Goal: Check status: Check status

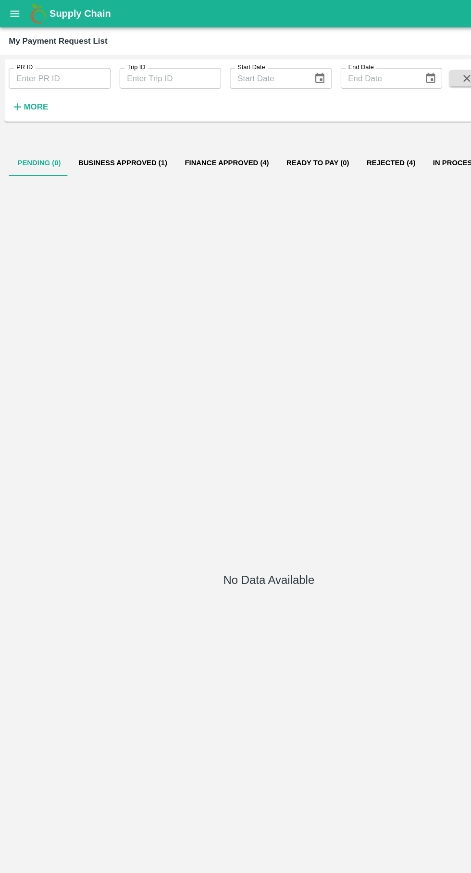
click at [88, 142] on button "Business Approved (1)" at bounding box center [107, 142] width 93 height 23
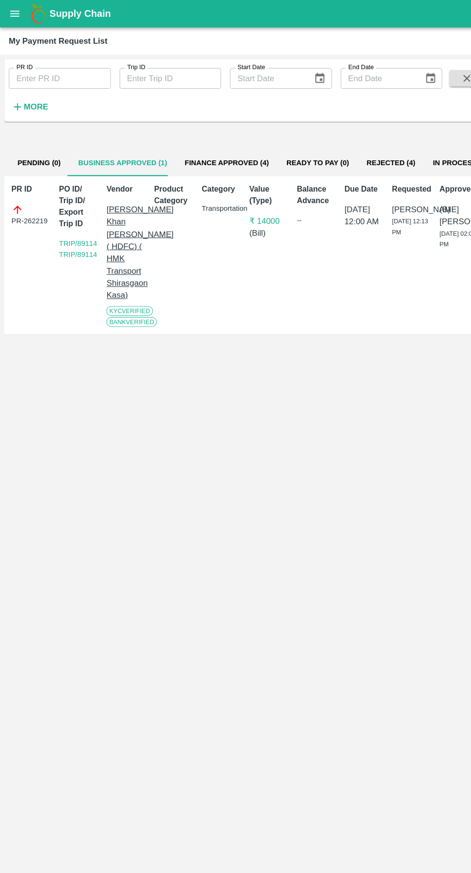
scroll to position [0, 7]
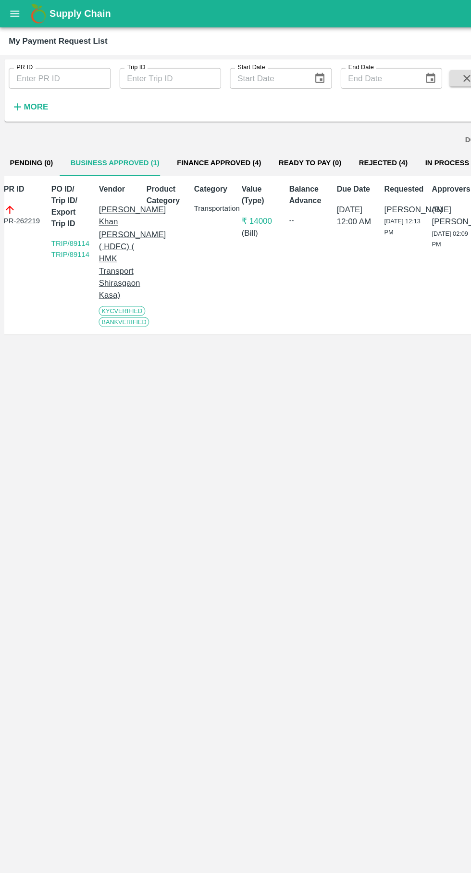
click at [192, 135] on button "Finance Approved (4)" at bounding box center [191, 142] width 89 height 23
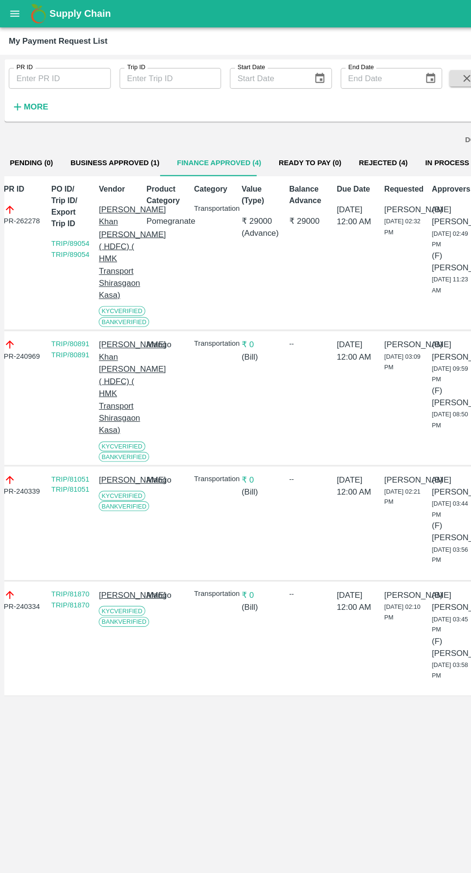
click at [369, 143] on button "In Process (12)" at bounding box center [397, 142] width 67 height 23
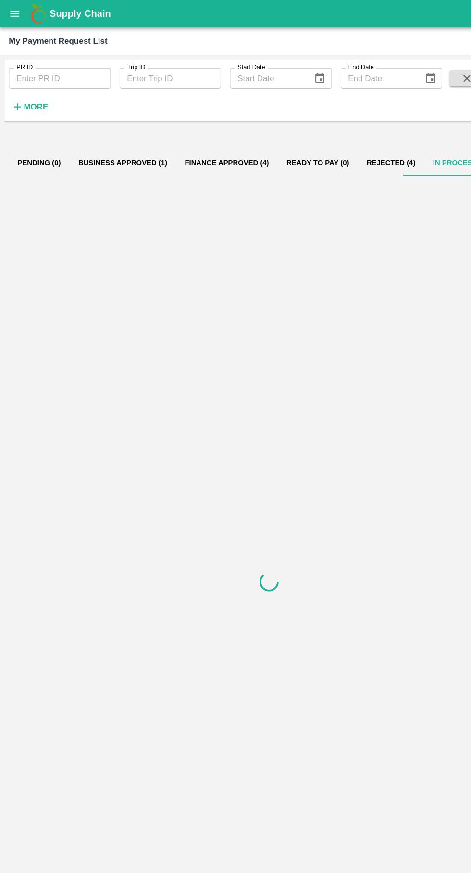
scroll to position [0, 0]
click at [108, 149] on button "Business Approved (1)" at bounding box center [107, 142] width 93 height 23
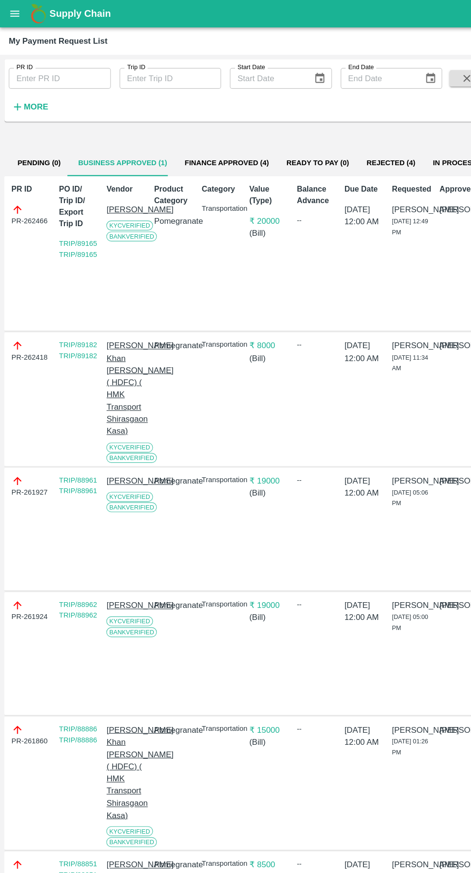
click at [40, 153] on button "Pending (0)" at bounding box center [34, 142] width 53 height 23
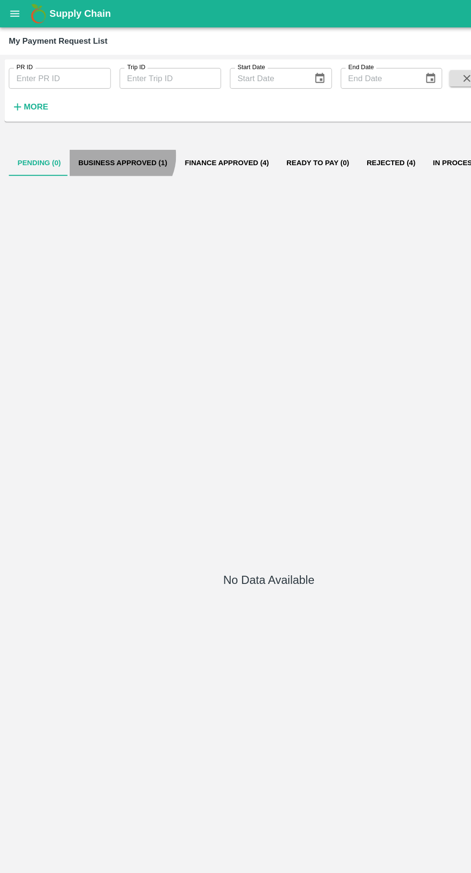
click at [103, 142] on button "Business Approved (1)" at bounding box center [107, 142] width 93 height 23
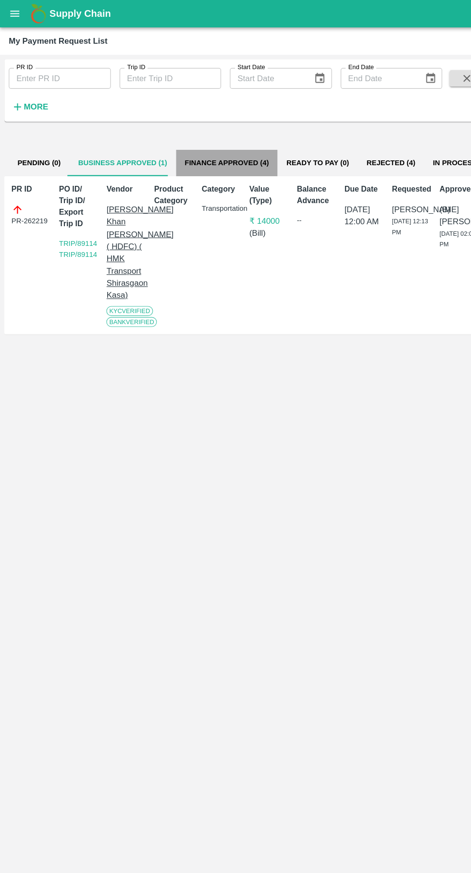
click at [195, 150] on button "Finance Approved (4)" at bounding box center [198, 142] width 89 height 23
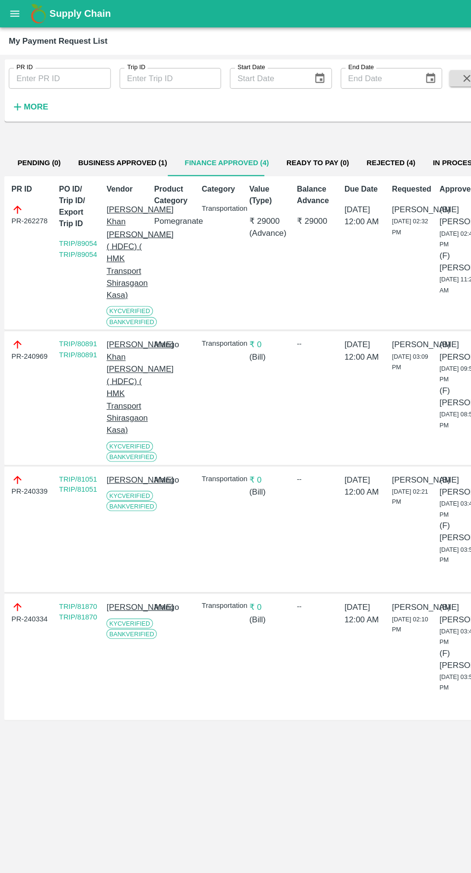
scroll to position [0, 7]
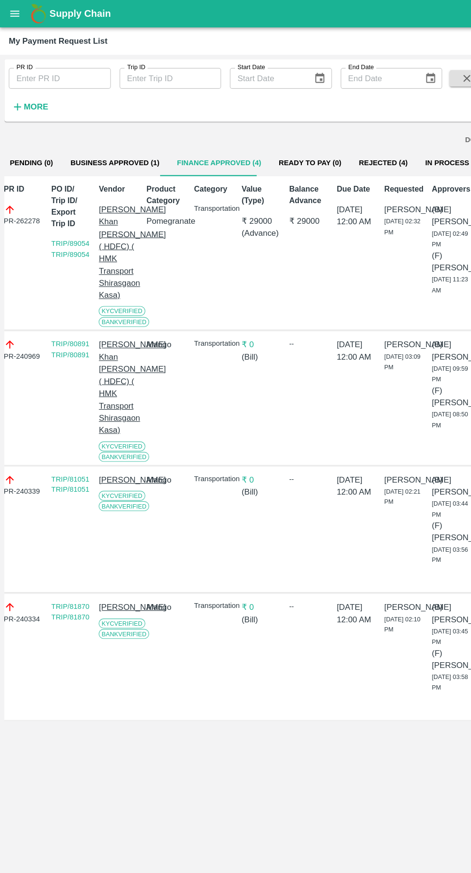
click at [369, 142] on button "In Process (12)" at bounding box center [397, 142] width 67 height 23
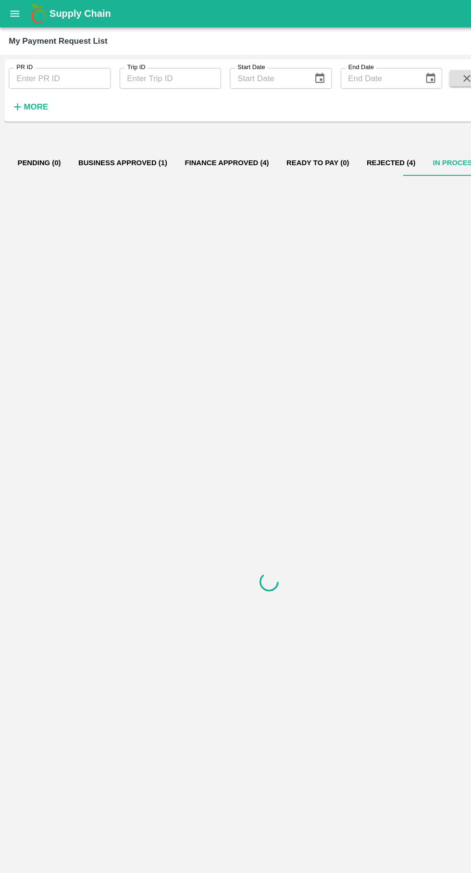
scroll to position [0, 0]
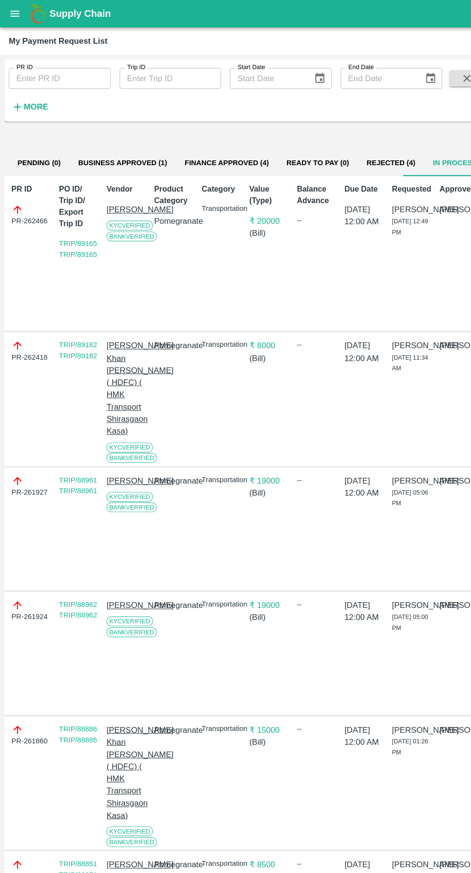
click at [109, 143] on button "Business Approved (1)" at bounding box center [107, 142] width 93 height 23
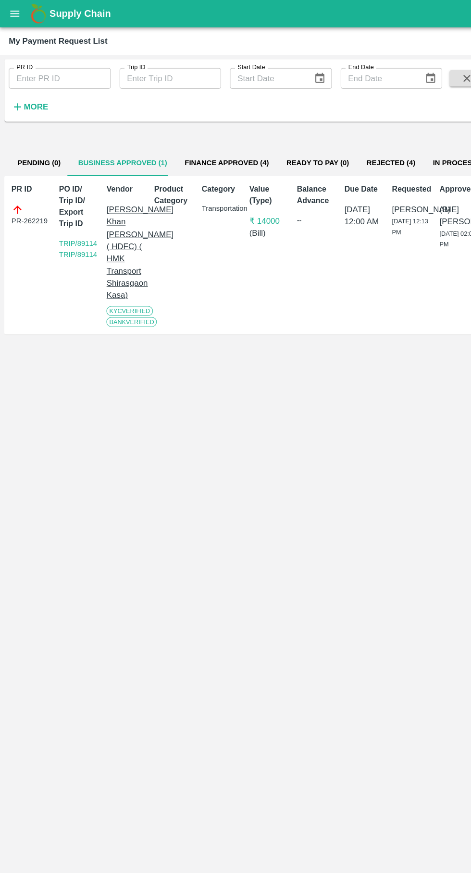
click at [195, 136] on button "Finance Approved (4)" at bounding box center [198, 142] width 89 height 23
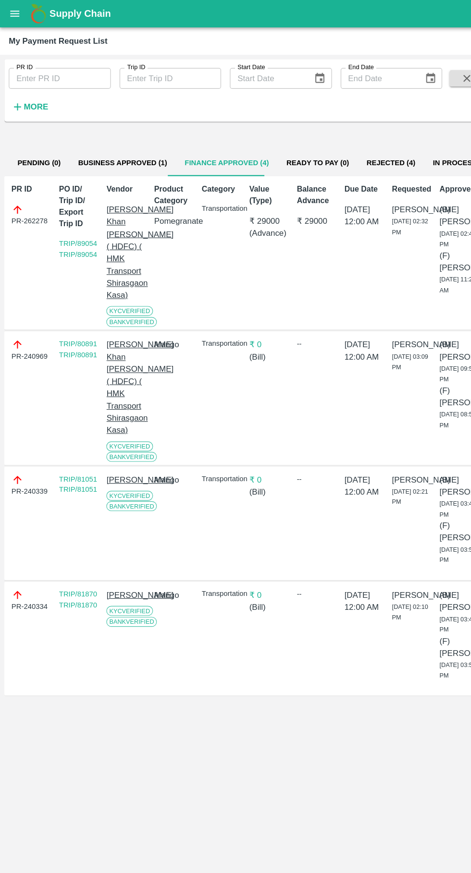
scroll to position [0, 7]
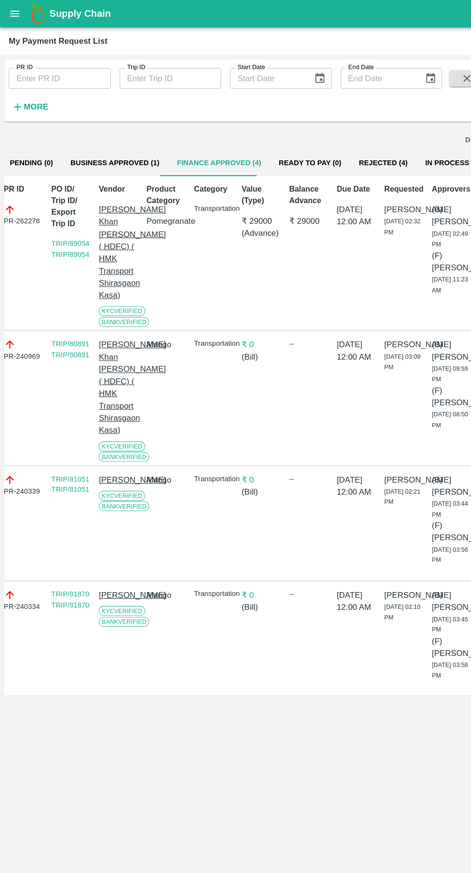
click at [386, 133] on button "In Process (12)" at bounding box center [397, 142] width 67 height 23
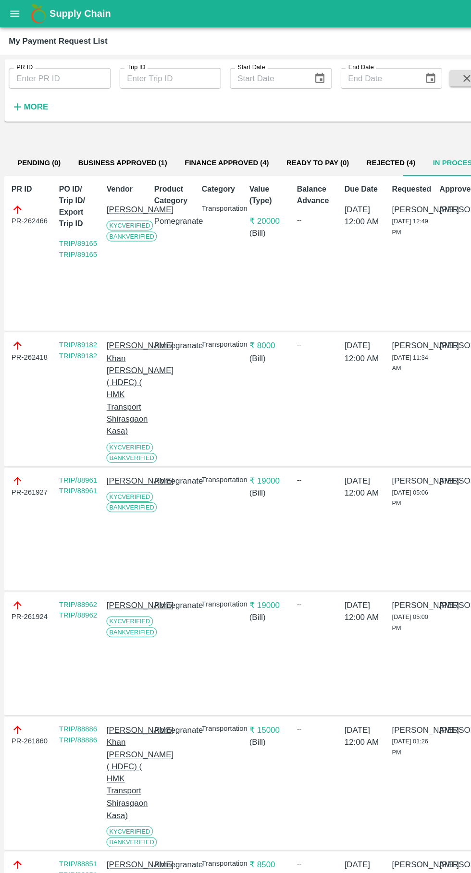
scroll to position [0, 7]
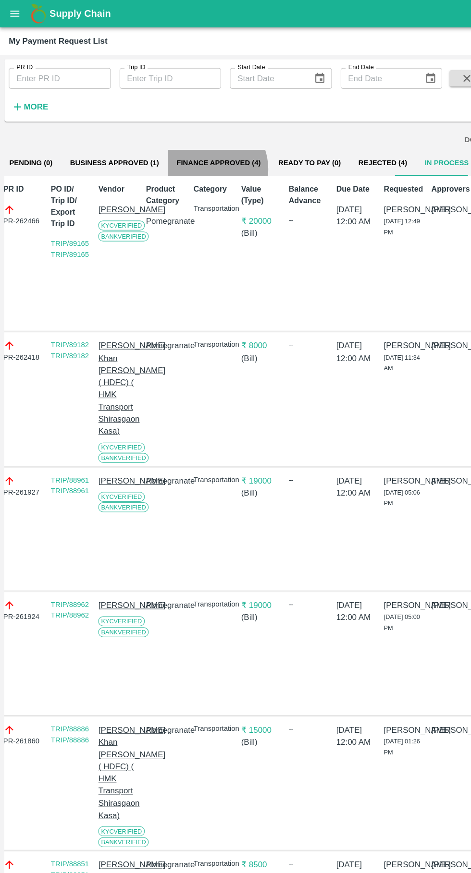
click at [174, 142] on button "Finance Approved (4)" at bounding box center [191, 142] width 89 height 23
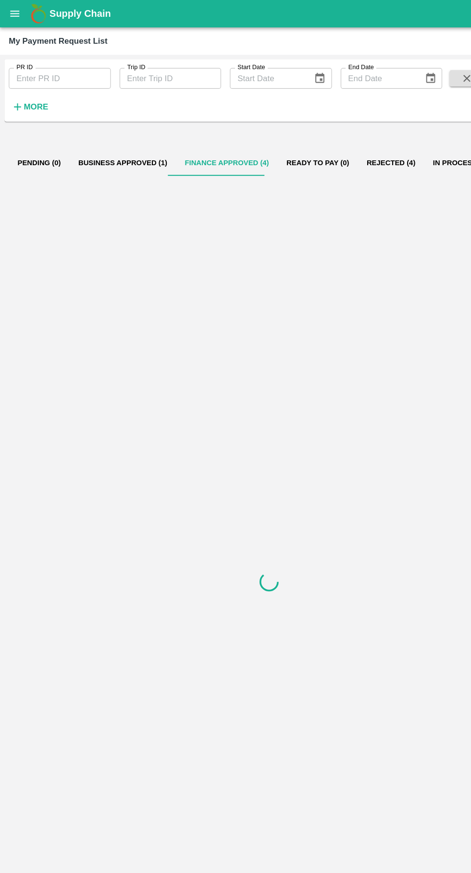
scroll to position [0, 0]
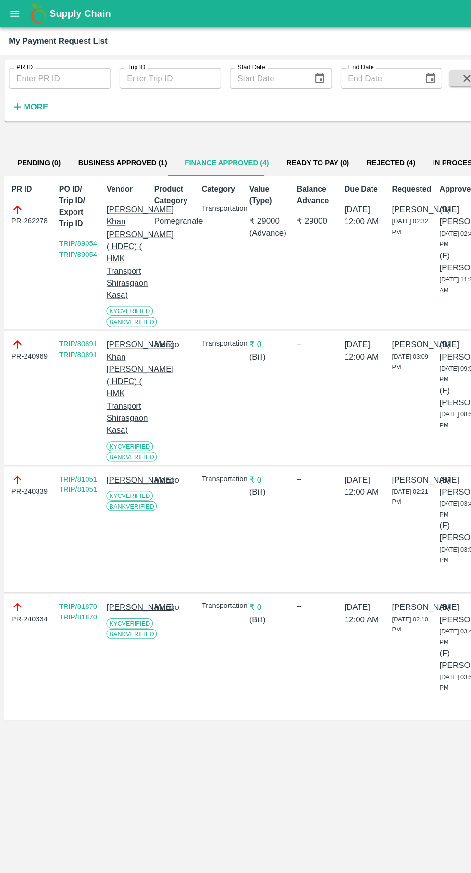
click at [101, 140] on button "Business Approved (1)" at bounding box center [107, 142] width 93 height 23
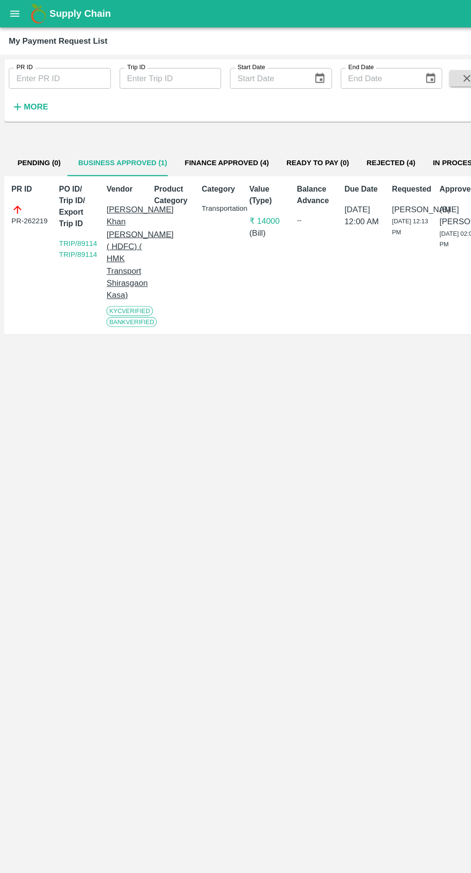
scroll to position [0, 7]
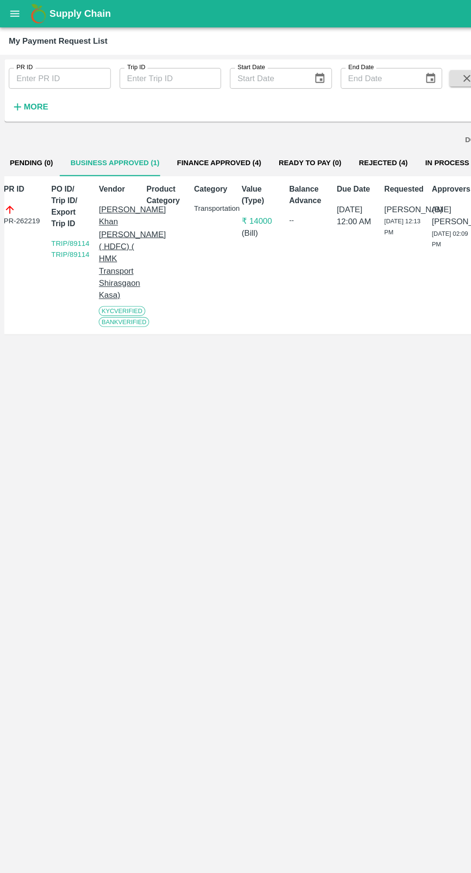
click at [199, 142] on button "Finance Approved (4)" at bounding box center [191, 142] width 89 height 23
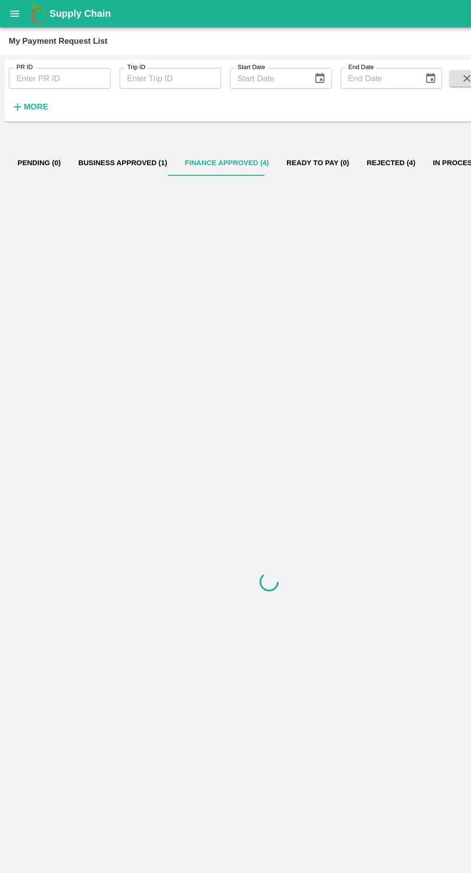
scroll to position [0, 0]
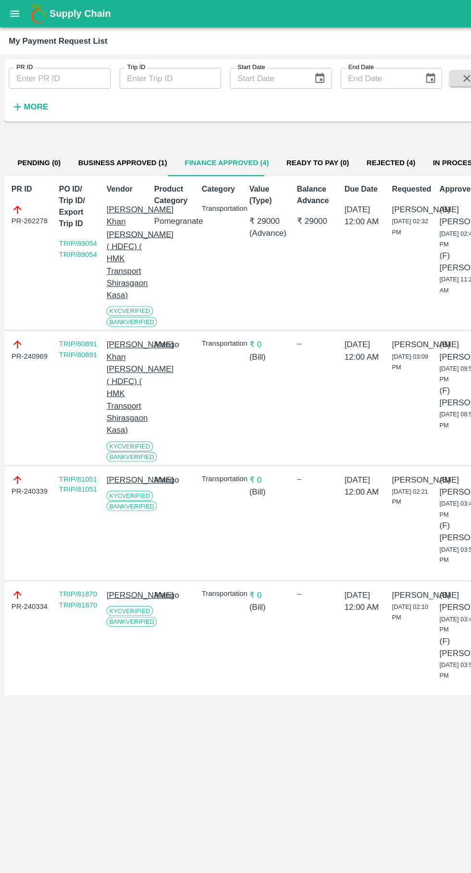
click at [109, 142] on button "Business Approved (1)" at bounding box center [107, 142] width 93 height 23
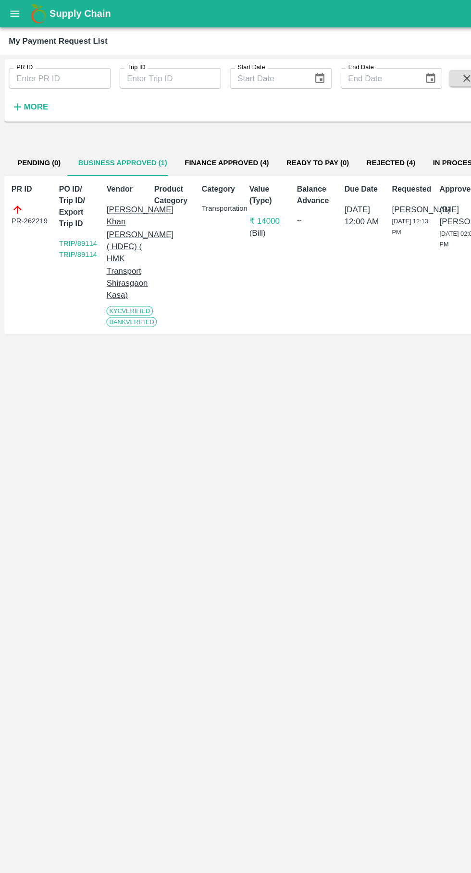
click at [192, 143] on button "Finance Approved (4)" at bounding box center [198, 142] width 89 height 23
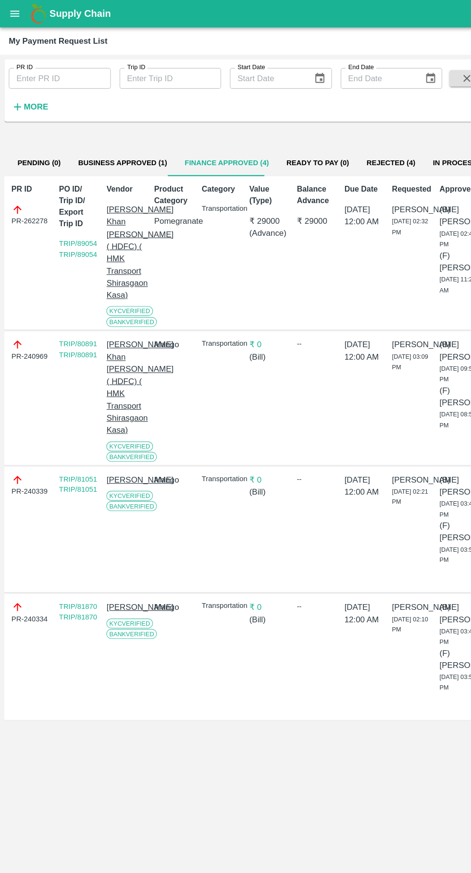
scroll to position [0, 7]
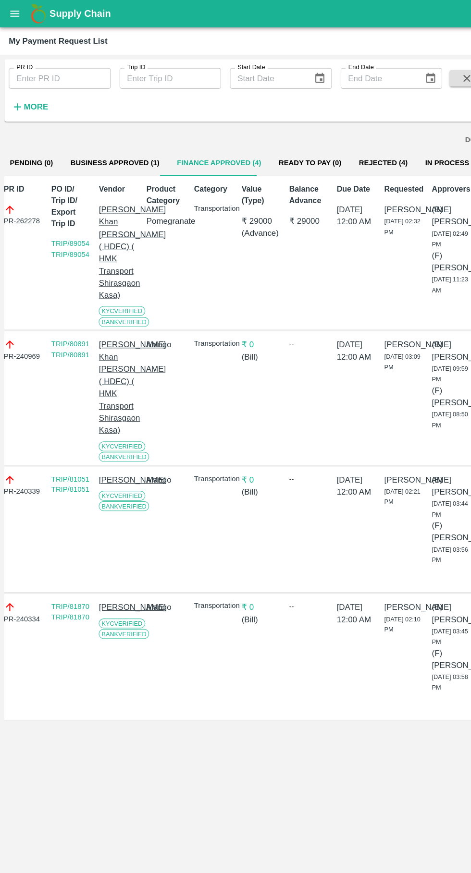
click at [385, 142] on button "In Process (12)" at bounding box center [397, 142] width 67 height 23
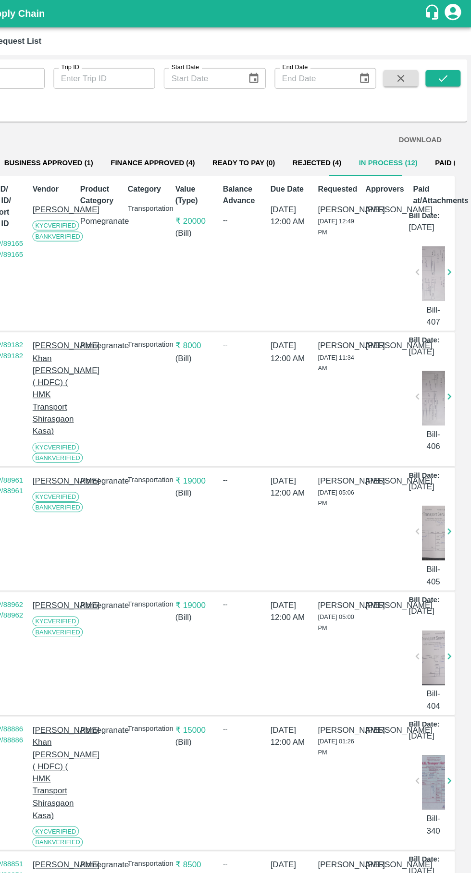
scroll to position [0, 0]
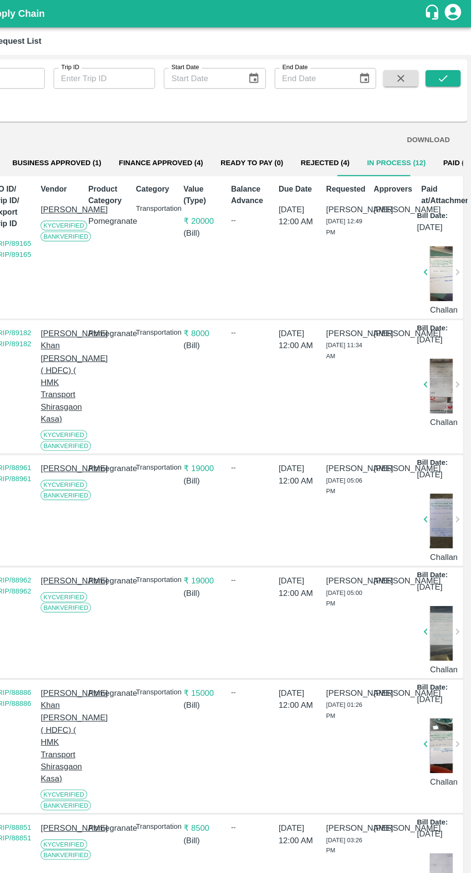
click at [193, 135] on button "Finance Approved (4)" at bounding box center [198, 142] width 89 height 23
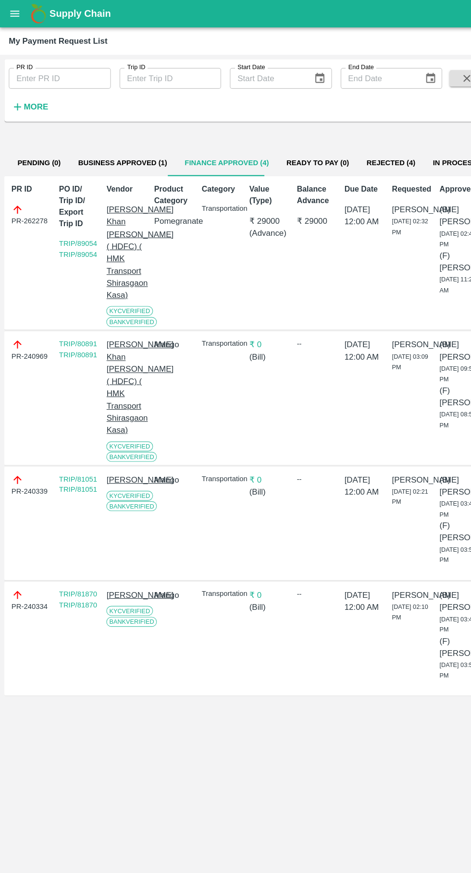
click at [109, 143] on button "Business Approved (1)" at bounding box center [107, 142] width 93 height 23
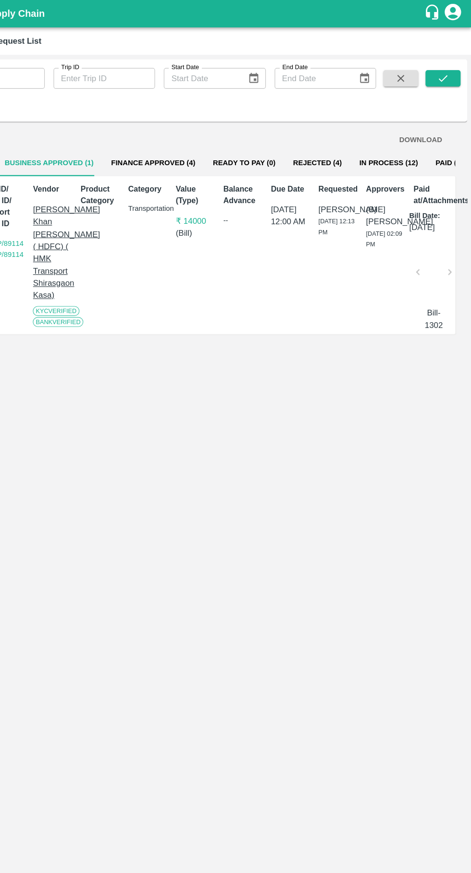
click at [176, 142] on button "Finance Approved (4)" at bounding box center [191, 142] width 89 height 23
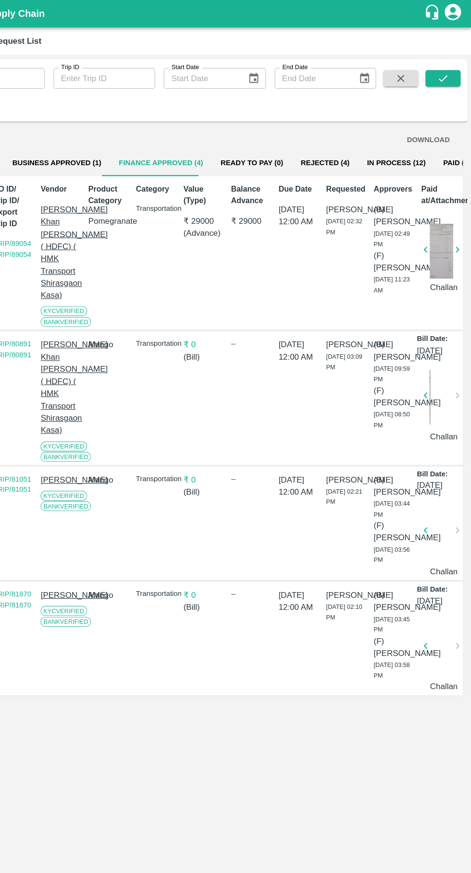
click at [383, 141] on button "In Process (12)" at bounding box center [404, 142] width 67 height 23
